Goal: Check status

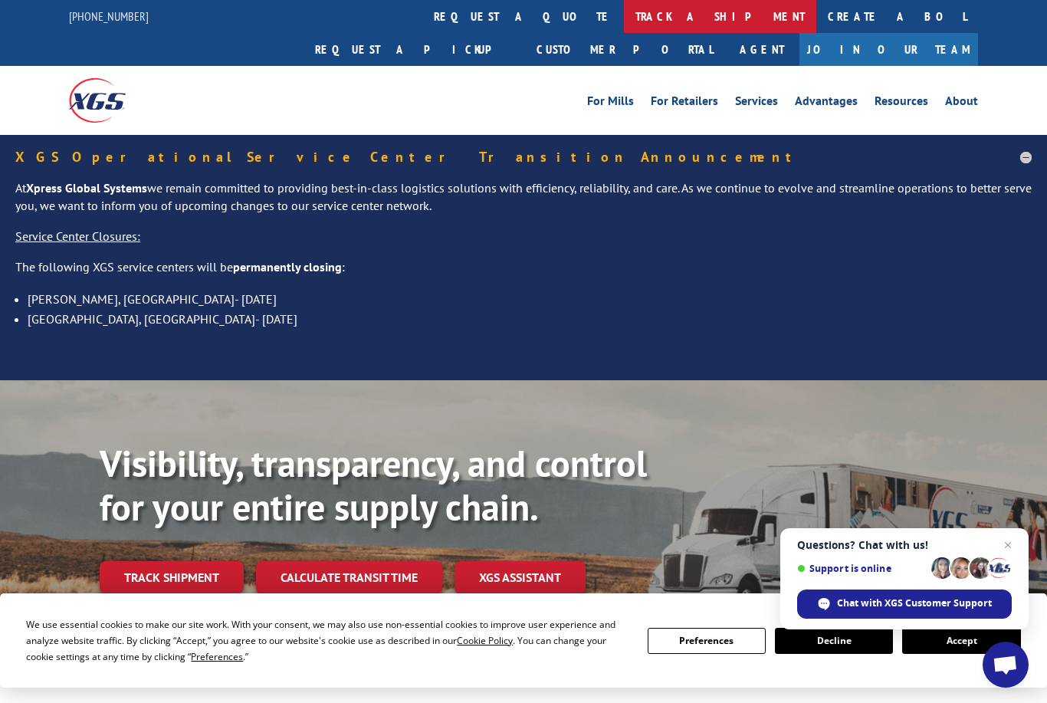
click at [624, 17] on link "track a shipment" at bounding box center [720, 16] width 192 height 33
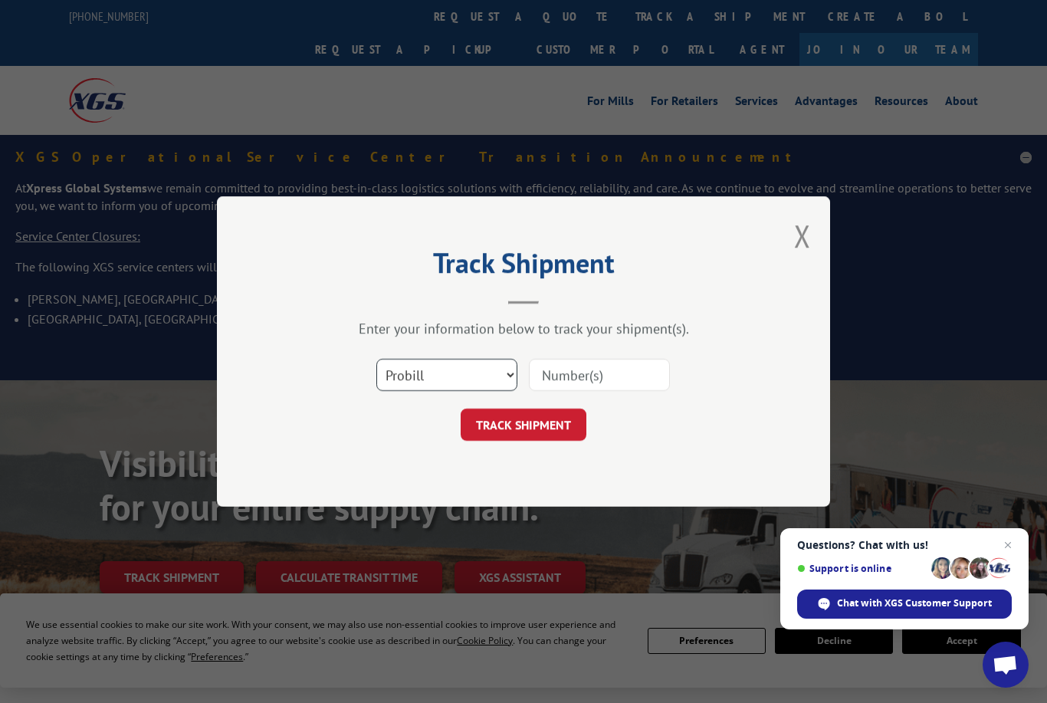
click at [454, 385] on select "Select category... Probill BOL PO" at bounding box center [446, 375] width 141 height 32
select select "bol"
click at [625, 375] on input at bounding box center [599, 375] width 141 height 32
type input "TFD40012a"
click at [523, 424] on button "TRACK SHIPMENT" at bounding box center [524, 424] width 126 height 32
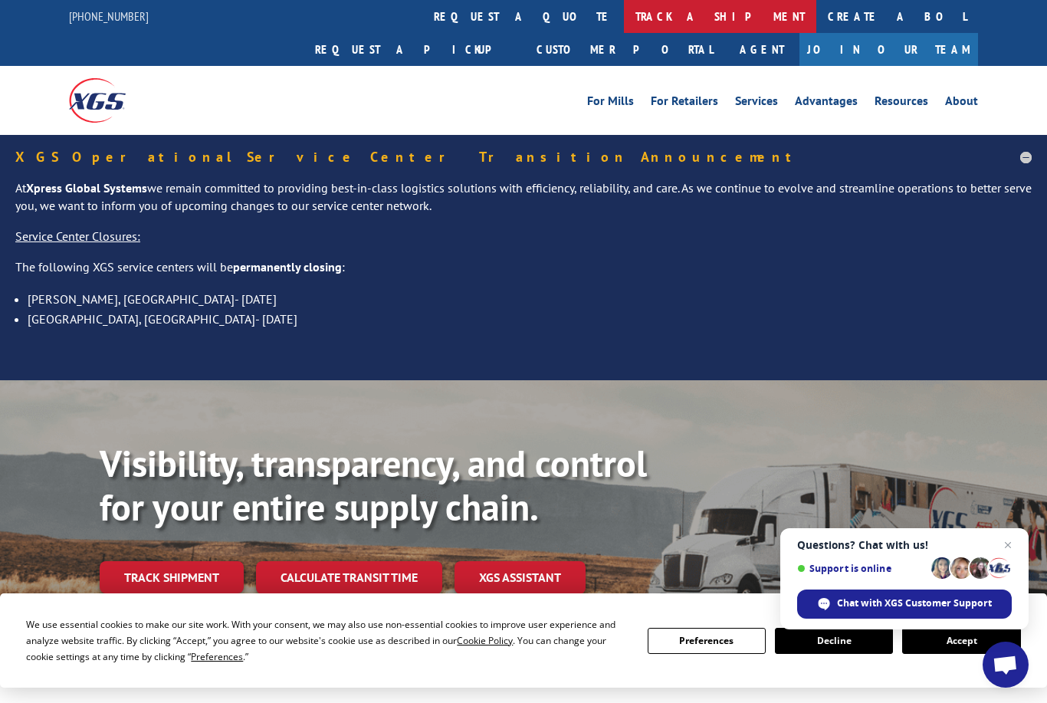
click at [624, 25] on link "track a shipment" at bounding box center [720, 16] width 192 height 33
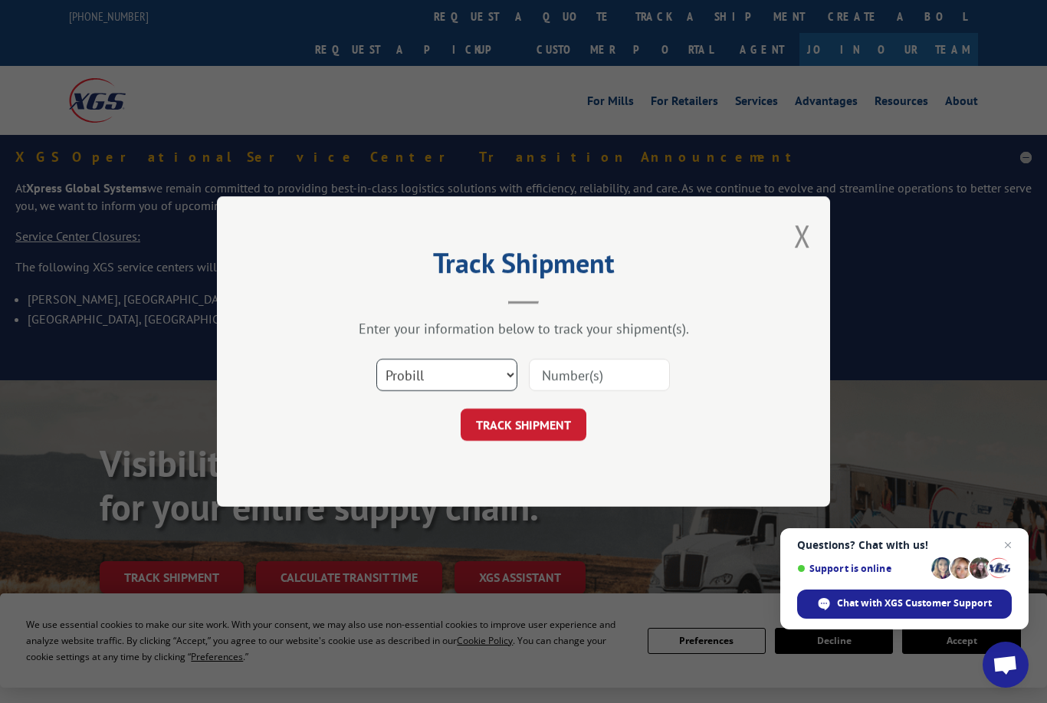
click at [467, 383] on select "Select category... Probill BOL PO" at bounding box center [446, 375] width 141 height 32
select select "bol"
click at [599, 372] on input at bounding box center [599, 375] width 141 height 32
type input "TFD.040012.z"
click at [523, 424] on button "TRACK SHIPMENT" at bounding box center [524, 424] width 126 height 32
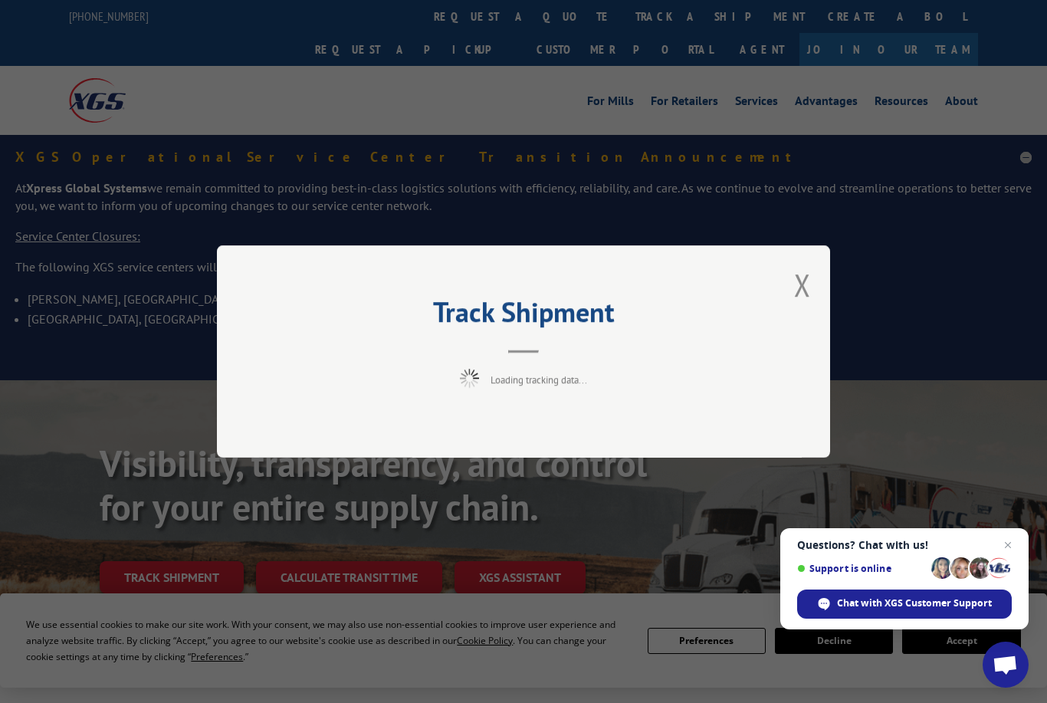
click at [811, 258] on div "Track Shipment Loading tracking data..." at bounding box center [523, 351] width 613 height 212
click at [810, 281] on button "Close modal" at bounding box center [802, 284] width 17 height 41
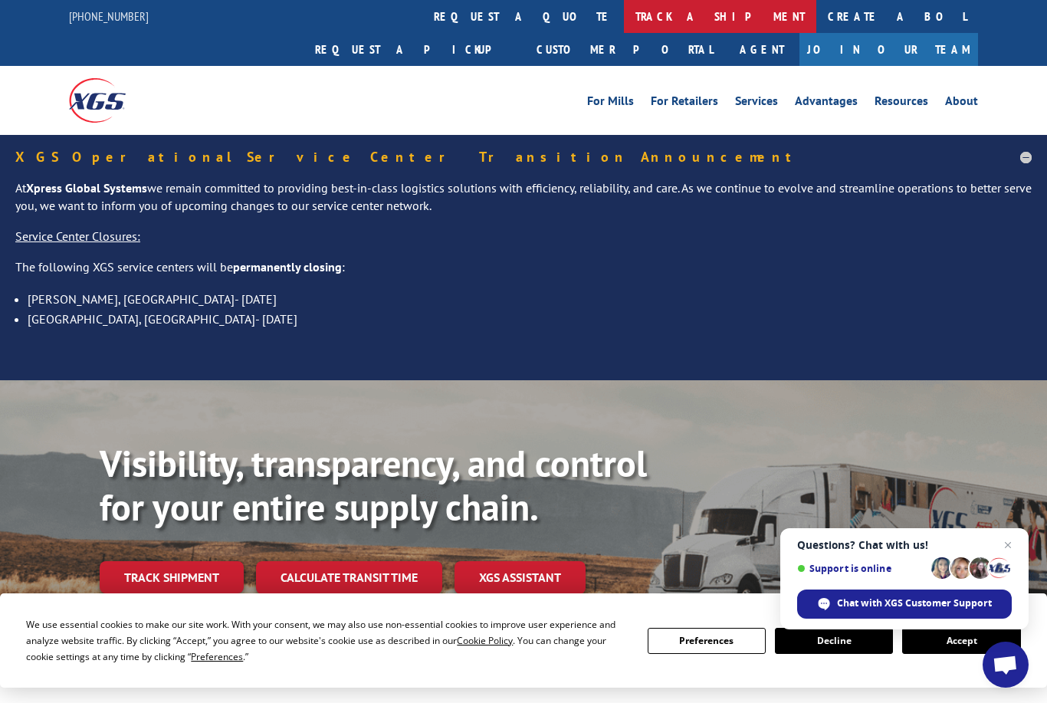
click at [624, 24] on link "track a shipment" at bounding box center [720, 16] width 192 height 33
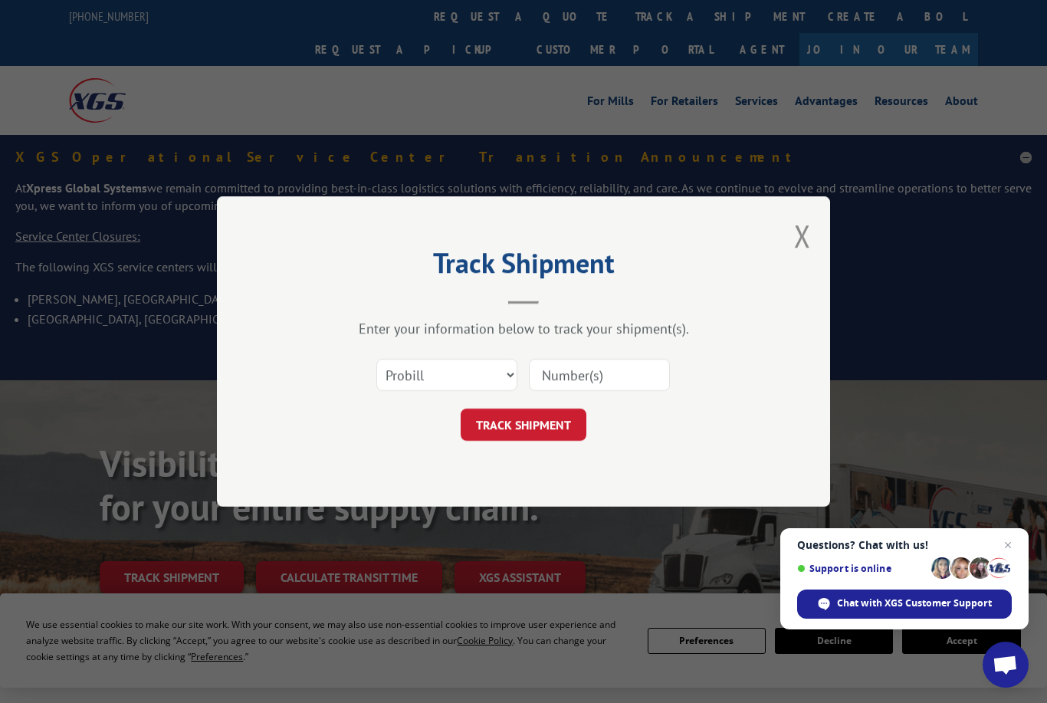
click at [617, 369] on input at bounding box center [599, 375] width 141 height 32
type input "TFD-040012.a"
click at [555, 415] on button "TRACK SHIPMENT" at bounding box center [524, 424] width 126 height 32
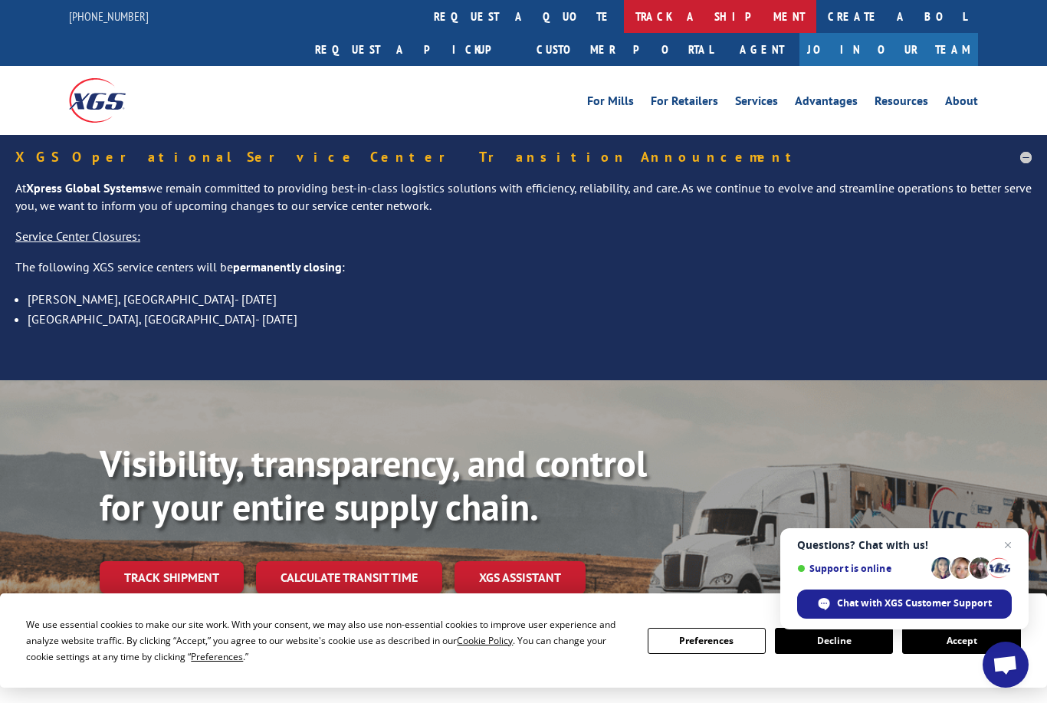
click at [624, 19] on link "track a shipment" at bounding box center [720, 16] width 192 height 33
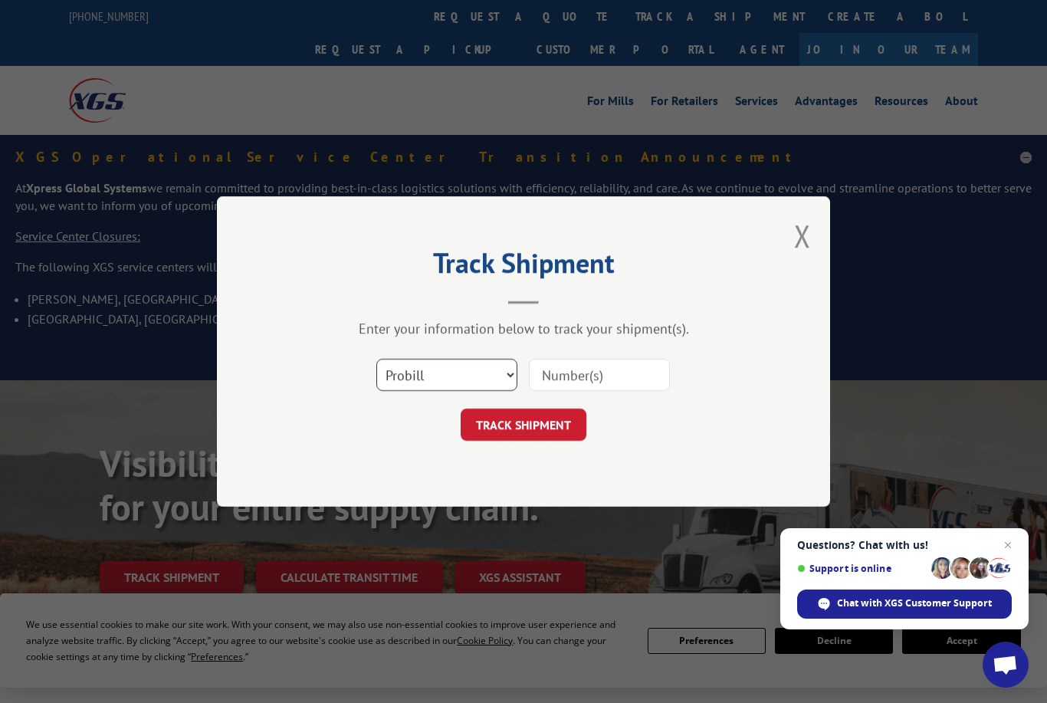
click at [467, 379] on select "Select category... Probill BOL PO" at bounding box center [446, 375] width 141 height 32
select select "bol"
click at [613, 372] on input at bounding box center [599, 375] width 141 height 32
type input "TFD-040012.a"
click at [550, 399] on form "Select category... Probill BOL PO TFD-040012.a TRACK SHIPMENT" at bounding box center [523, 394] width 460 height 91
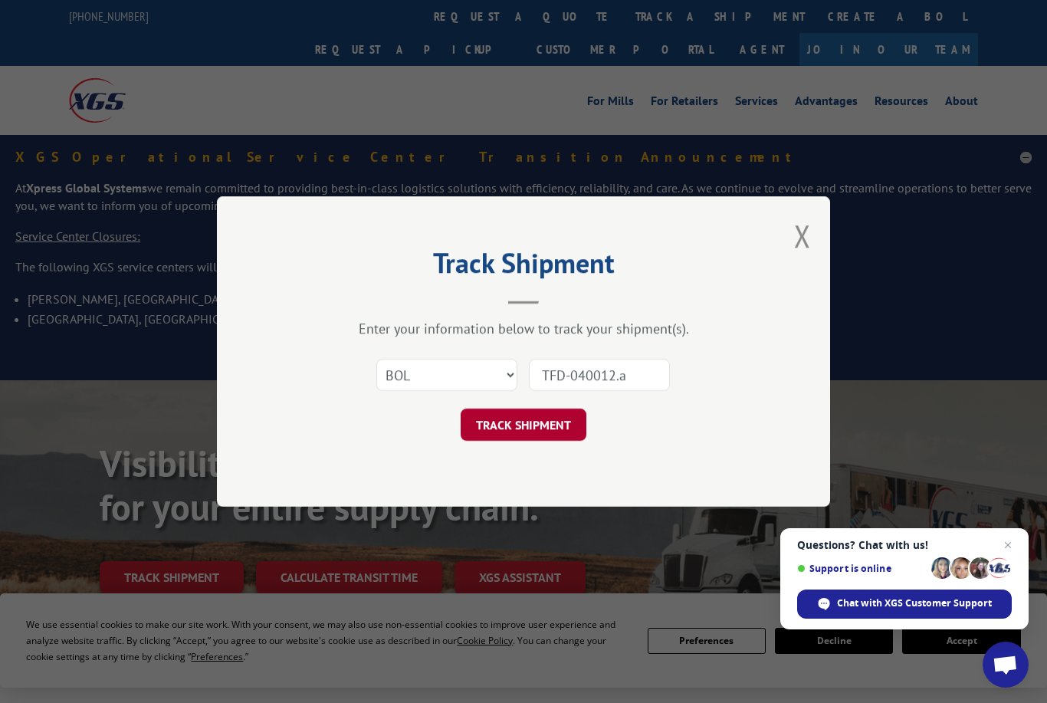
click at [551, 424] on button "TRACK SHIPMENT" at bounding box center [524, 424] width 126 height 32
